Goal: Register for event/course

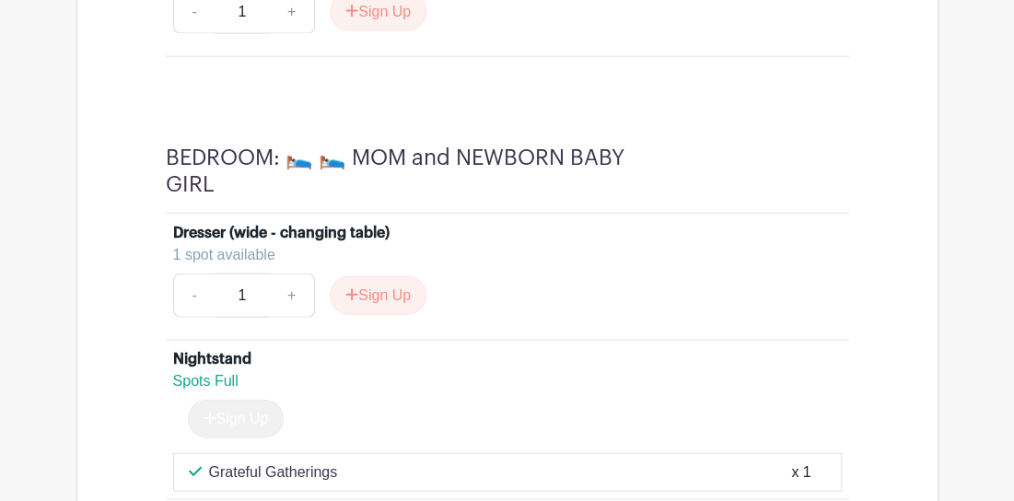
scroll to position [7781, 0]
click at [376, 277] on button "Sign Up" at bounding box center [378, 296] width 97 height 39
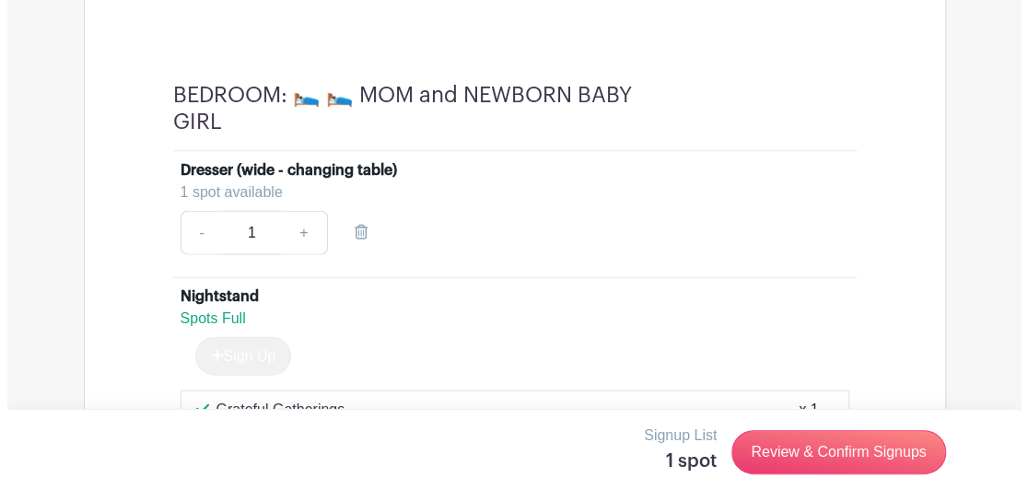
scroll to position [7873, 0]
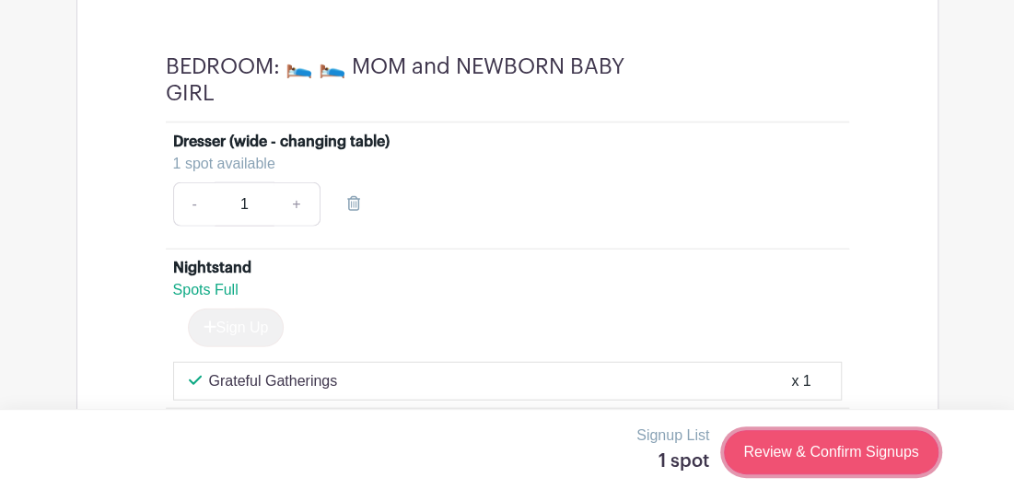
click at [821, 448] on link "Review & Confirm Signups" at bounding box center [831, 452] width 214 height 44
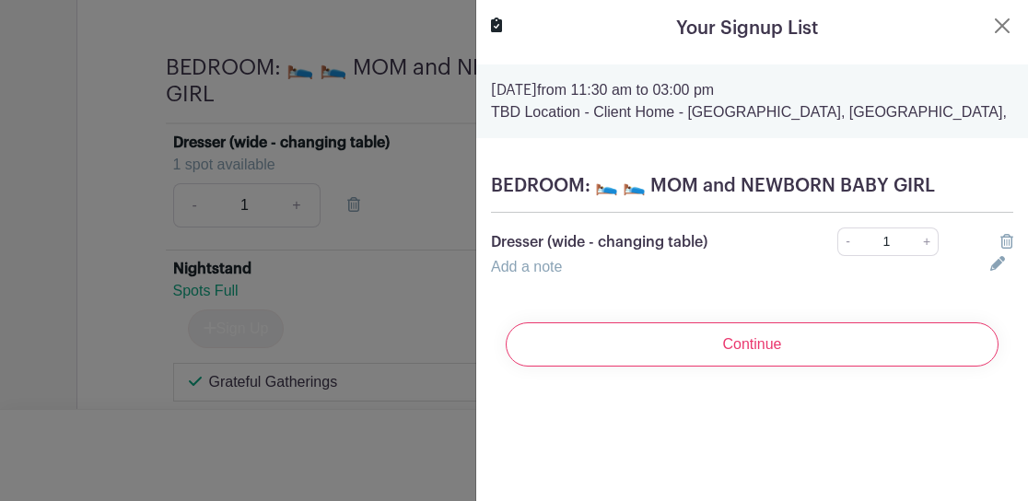
click at [575, 261] on div "Add a note" at bounding box center [729, 267] width 499 height 22
click at [990, 256] on icon at bounding box center [997, 263] width 15 height 15
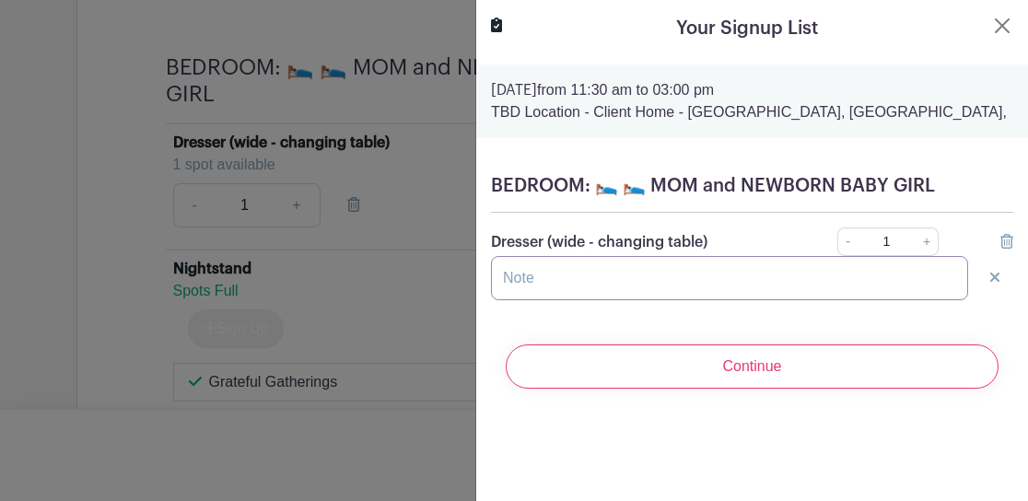
click at [552, 283] on input "text" at bounding box center [729, 278] width 477 height 44
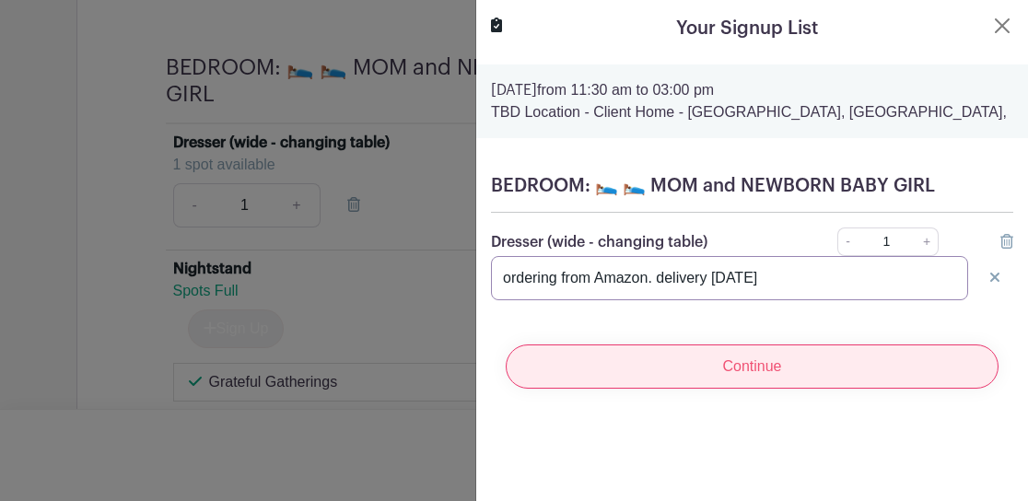
type input "ordering from Amazon. delivery [DATE]"
click at [731, 363] on input "Continue" at bounding box center [752, 366] width 493 height 44
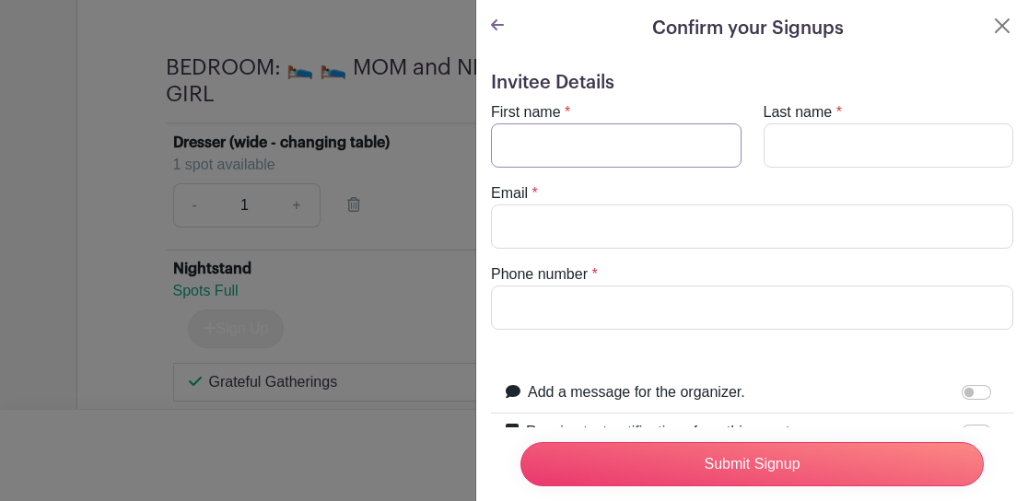
click at [542, 137] on input "First name" at bounding box center [616, 145] width 250 height 44
type input "[PERSON_NAME]"
type input "[EMAIL_ADDRESS][DOMAIN_NAME]"
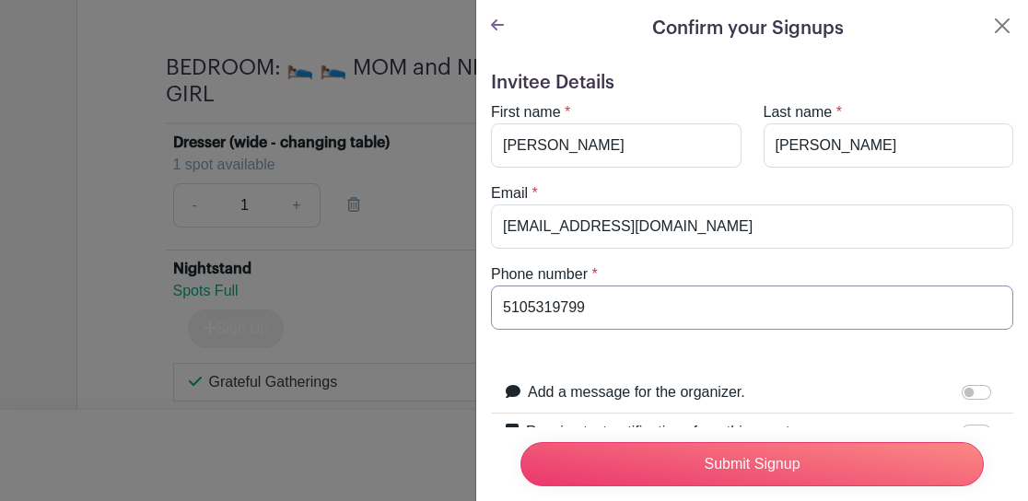
drag, startPoint x: 615, startPoint y: 302, endPoint x: 475, endPoint y: 309, distance: 140.2
click at [476, 309] on div "Invitee Details First name * [PERSON_NAME] Last name * [PERSON_NAME] Email * [E…" at bounding box center [752, 362] width 552 height 610
type input "5104356029"
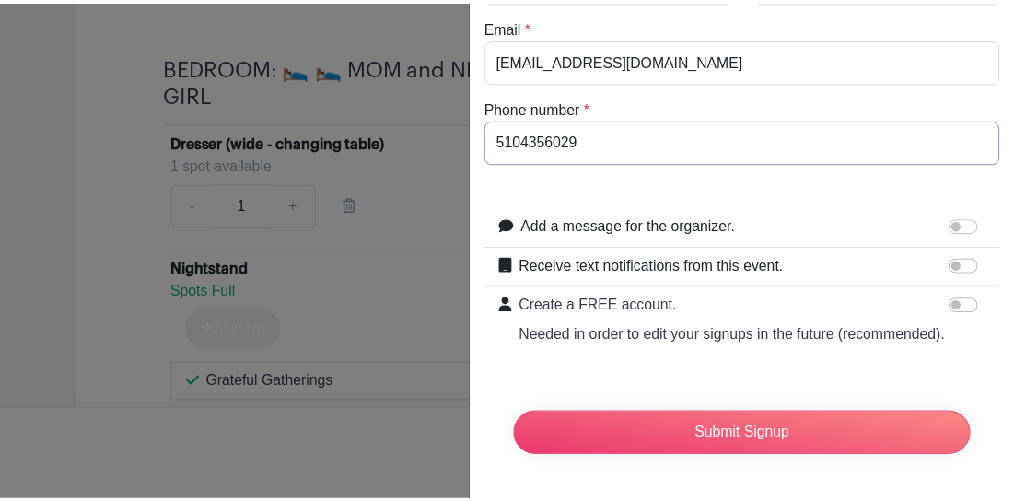
scroll to position [199, 0]
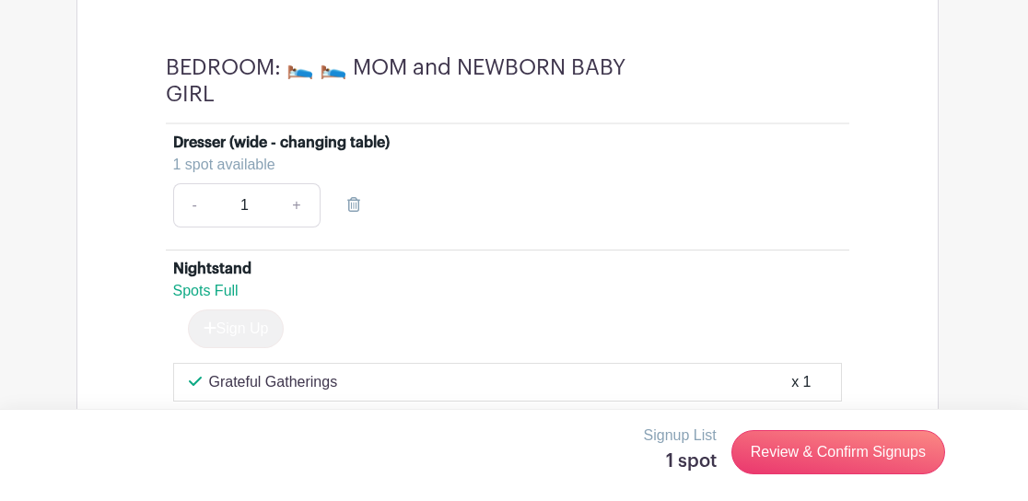
click at [425, 270] on div at bounding box center [514, 250] width 1028 height 501
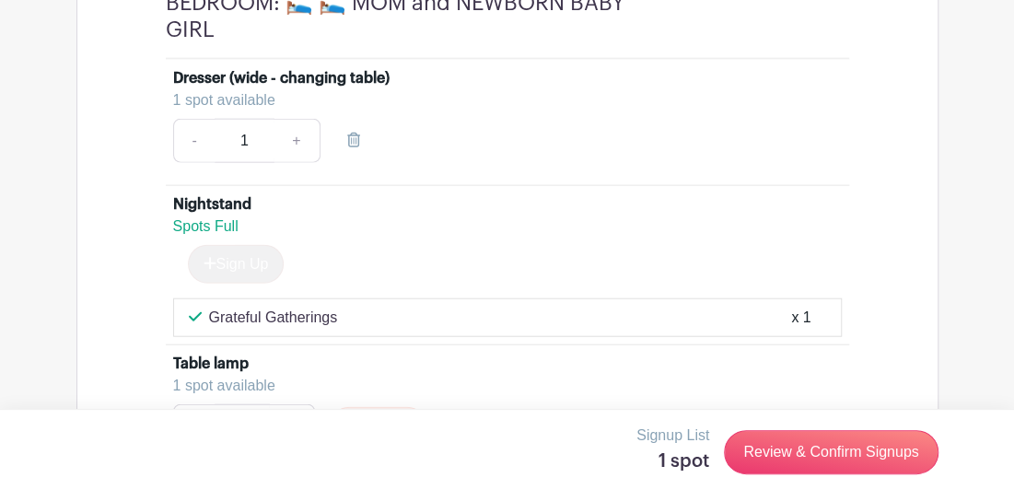
scroll to position [7965, 0]
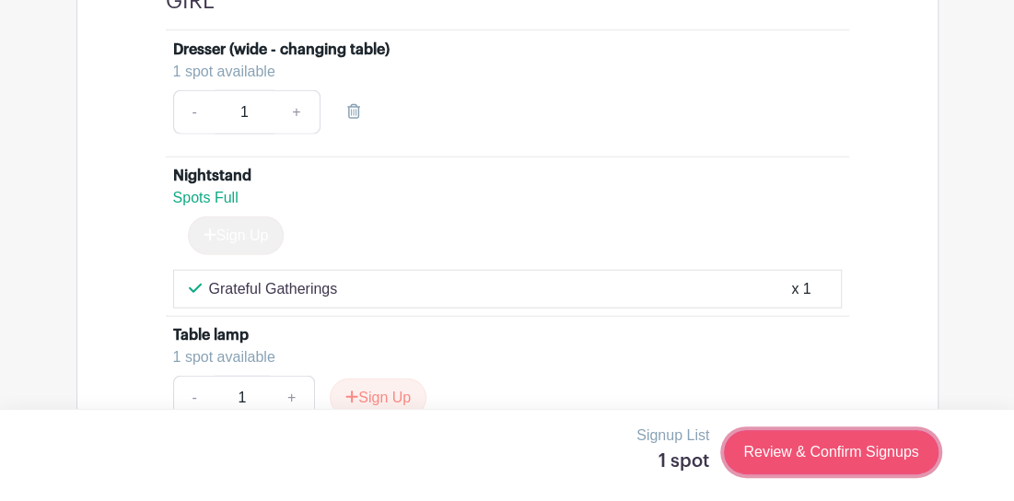
click at [838, 449] on link "Review & Confirm Signups" at bounding box center [831, 452] width 214 height 44
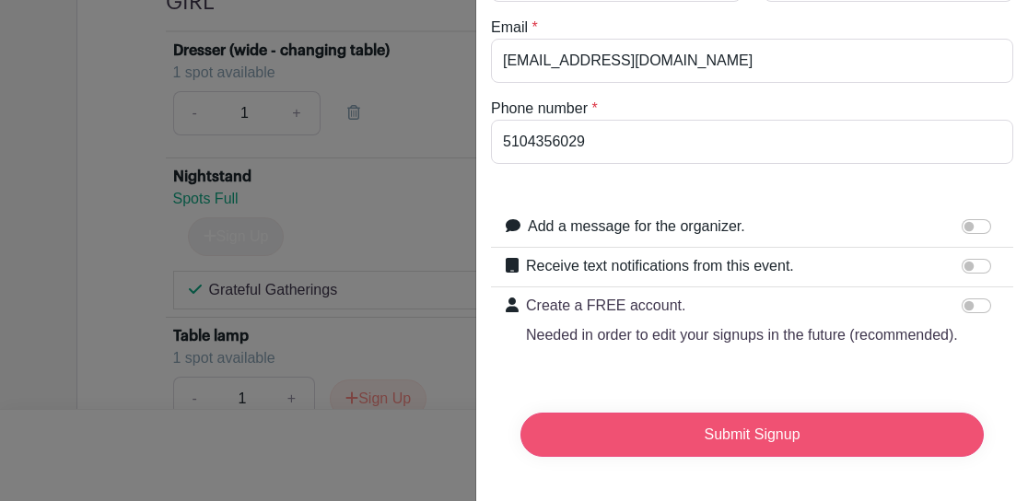
click at [751, 417] on input "Submit Signup" at bounding box center [751, 435] width 463 height 44
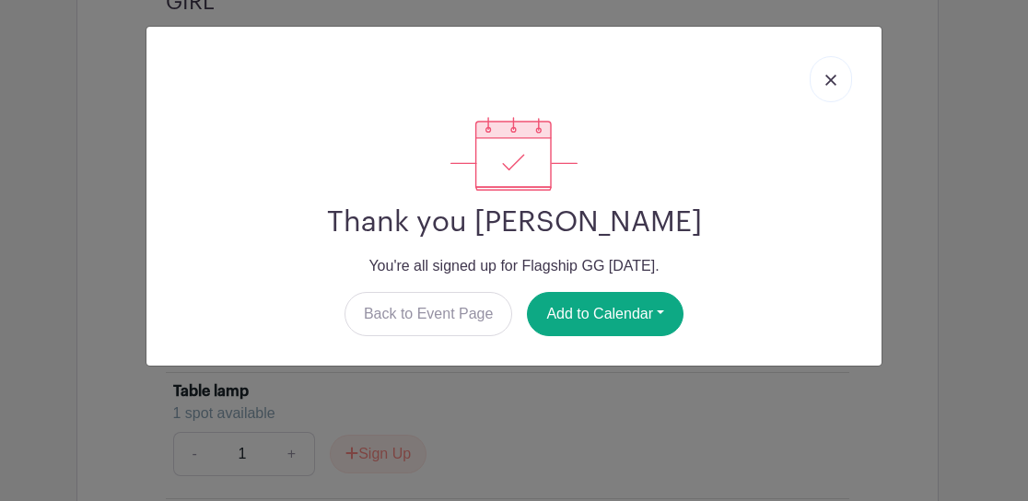
click at [831, 75] on img at bounding box center [830, 80] width 11 height 11
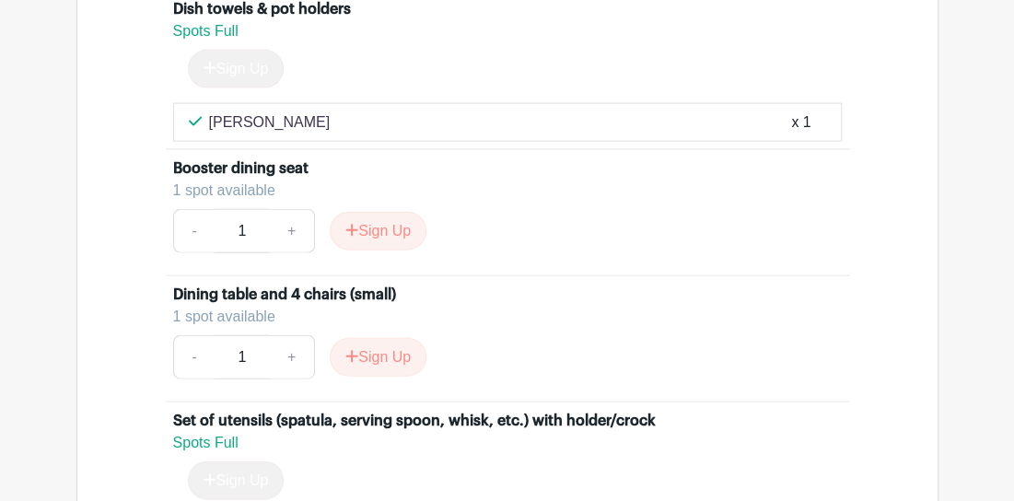
scroll to position [4558, 0]
